Goal: Transaction & Acquisition: Purchase product/service

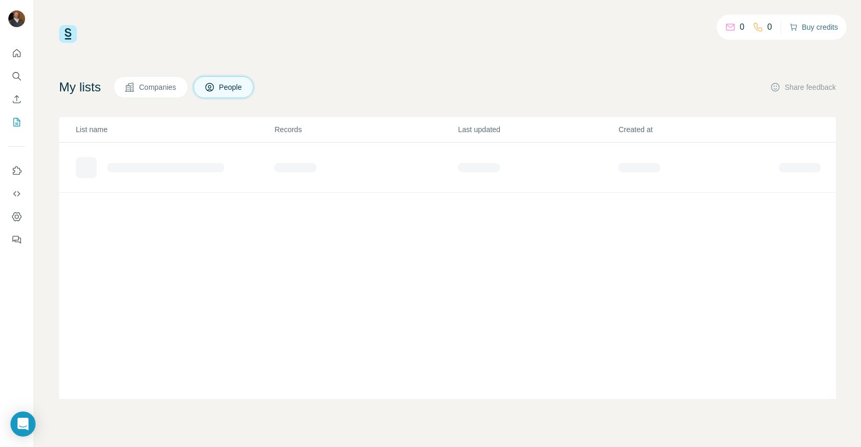
click at [833, 28] on button "Buy credits" at bounding box center [813, 27] width 49 height 15
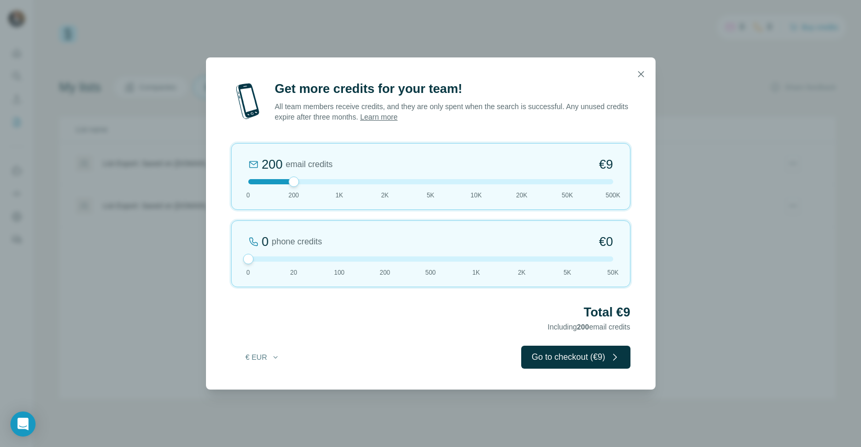
drag, startPoint x: 295, startPoint y: 261, endPoint x: 252, endPoint y: 261, distance: 42.3
click at [244, 262] on div at bounding box center [248, 259] width 10 height 10
drag, startPoint x: 297, startPoint y: 182, endPoint x: 337, endPoint y: 183, distance: 39.7
click at [337, 183] on div at bounding box center [339, 182] width 10 height 10
drag, startPoint x: 340, startPoint y: 182, endPoint x: 305, endPoint y: 185, distance: 35.1
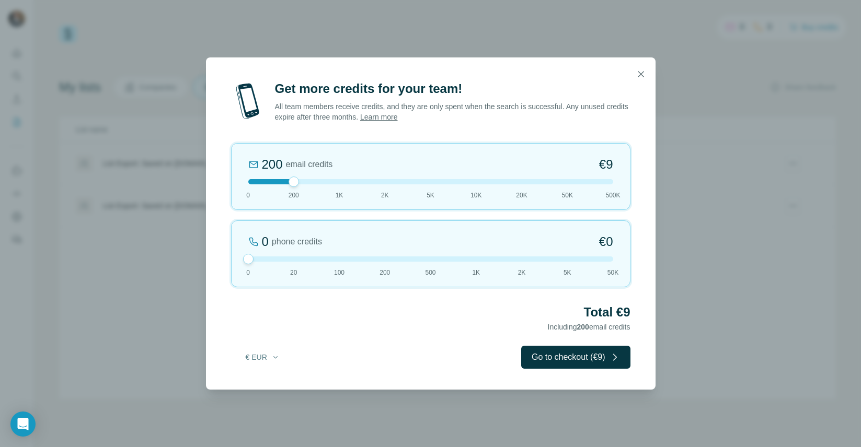
click at [305, 185] on div "200 email credits €9 0 200 1K 2K 5K 10K 20K 50K 500K" at bounding box center [430, 176] width 399 height 67
drag, startPoint x: 295, startPoint y: 182, endPoint x: 332, endPoint y: 184, distance: 37.2
click at [332, 184] on div at bounding box center [430, 181] width 365 height 5
click at [588, 360] on button "Go to checkout (€42)" at bounding box center [572, 357] width 113 height 23
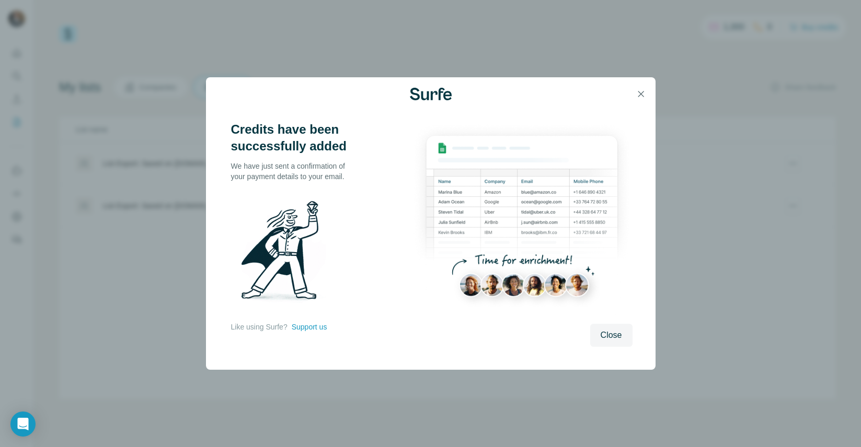
click at [620, 334] on span "Close" at bounding box center [610, 335] width 21 height 13
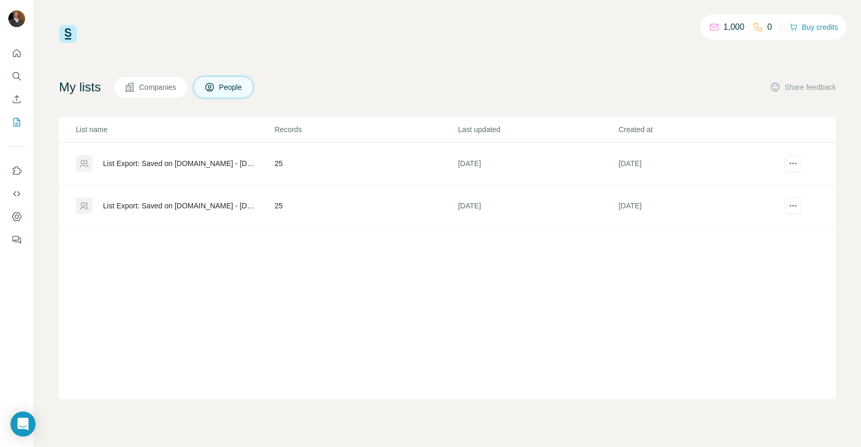
click at [712, 28] on icon at bounding box center [714, 27] width 10 height 10
click at [733, 28] on p "1,000" at bounding box center [733, 27] width 21 height 13
drag, startPoint x: 735, startPoint y: 27, endPoint x: 710, endPoint y: 30, distance: 25.2
click at [729, 28] on p "1,000" at bounding box center [733, 27] width 21 height 13
click at [141, 91] on button "Companies" at bounding box center [150, 87] width 75 height 22
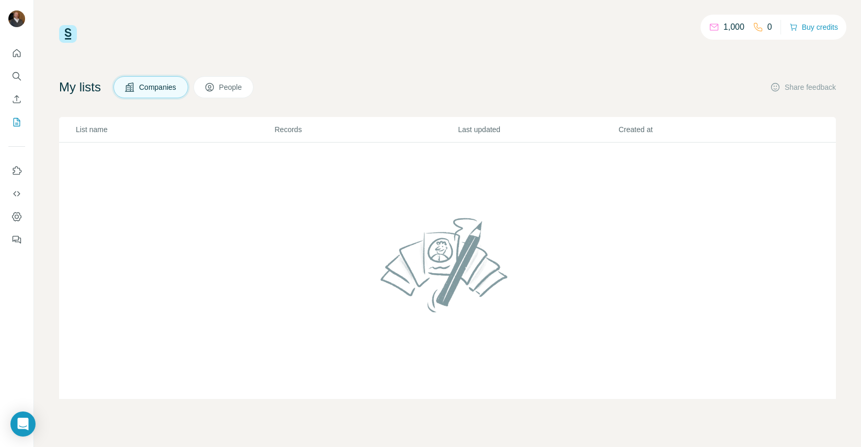
click at [213, 86] on icon at bounding box center [209, 87] width 10 height 10
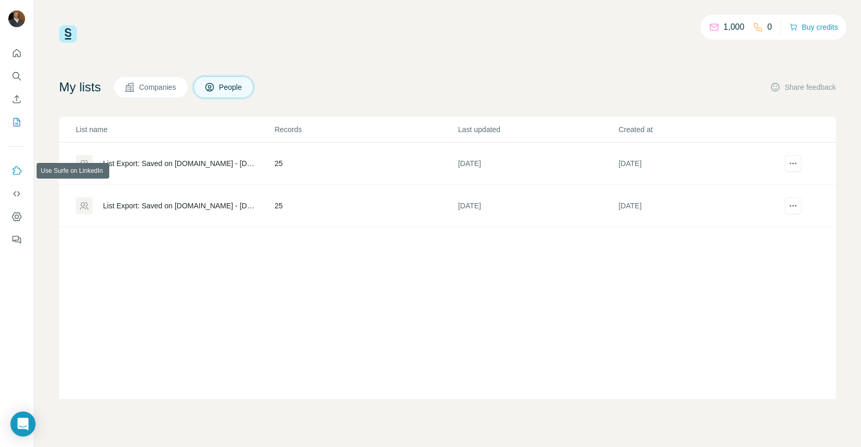
click at [15, 174] on icon "Use Surfe on LinkedIn" at bounding box center [16, 171] width 10 height 10
